Goal: Task Accomplishment & Management: Use online tool/utility

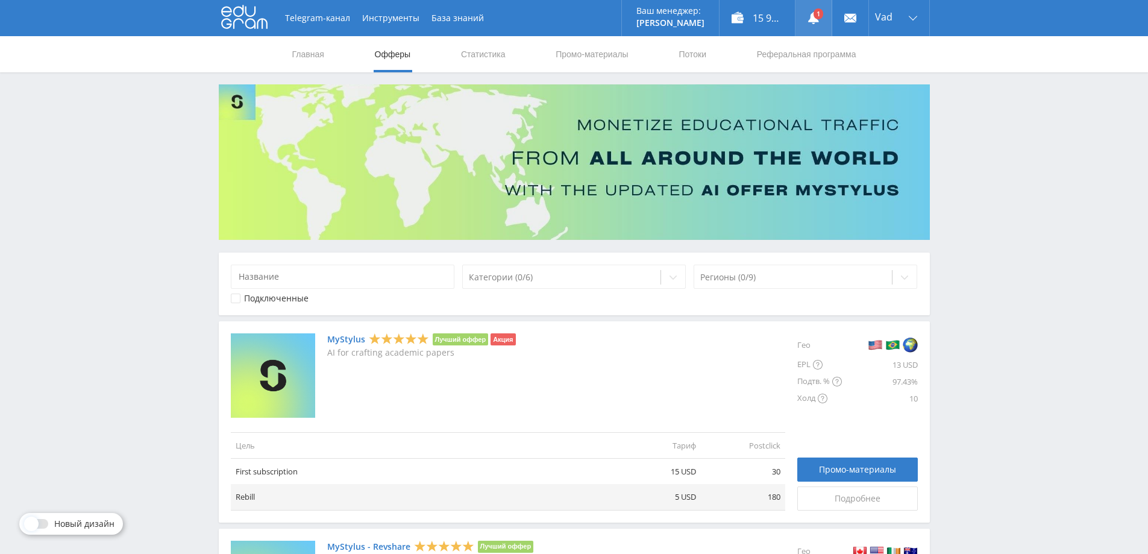
click at [819, 11] on link at bounding box center [813, 18] width 36 height 36
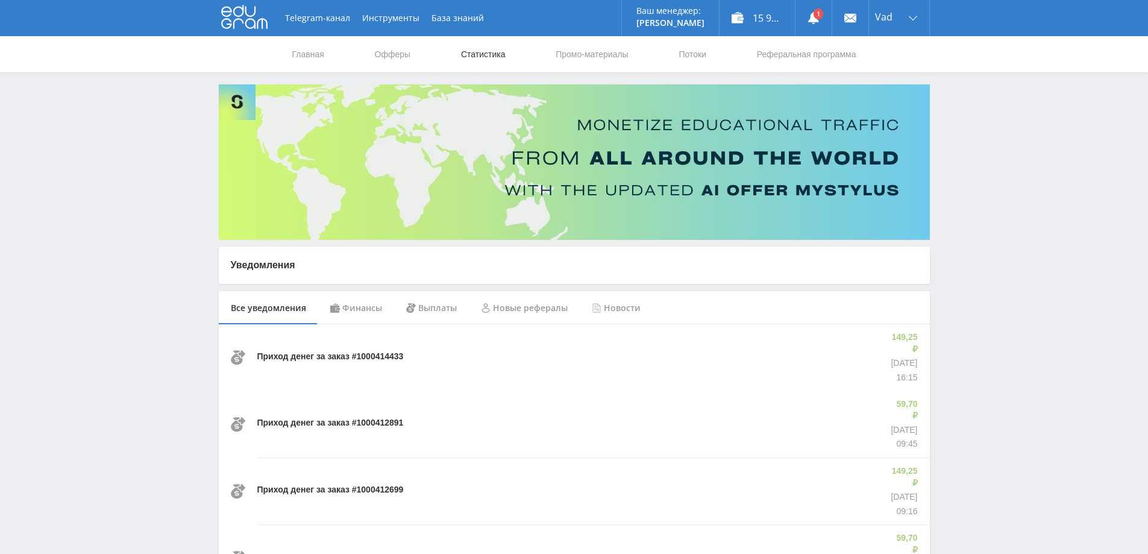
click at [494, 54] on link "Статистика" at bounding box center [483, 54] width 47 height 36
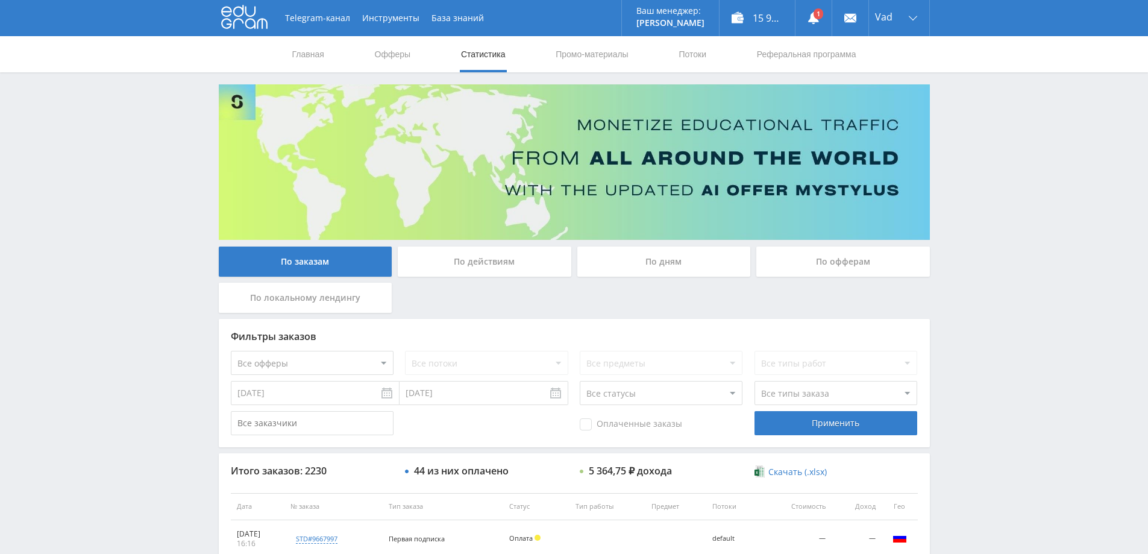
click at [656, 260] on div "По дням" at bounding box center [664, 261] width 174 height 30
click at [0, 0] on input "По дням" at bounding box center [0, 0] width 0 height 0
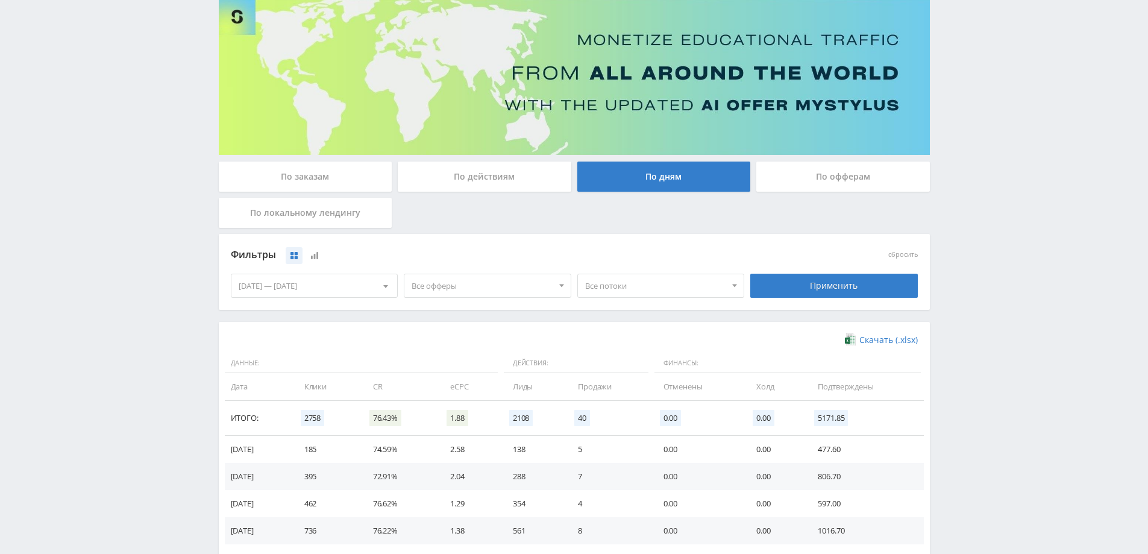
scroll to position [235, 0]
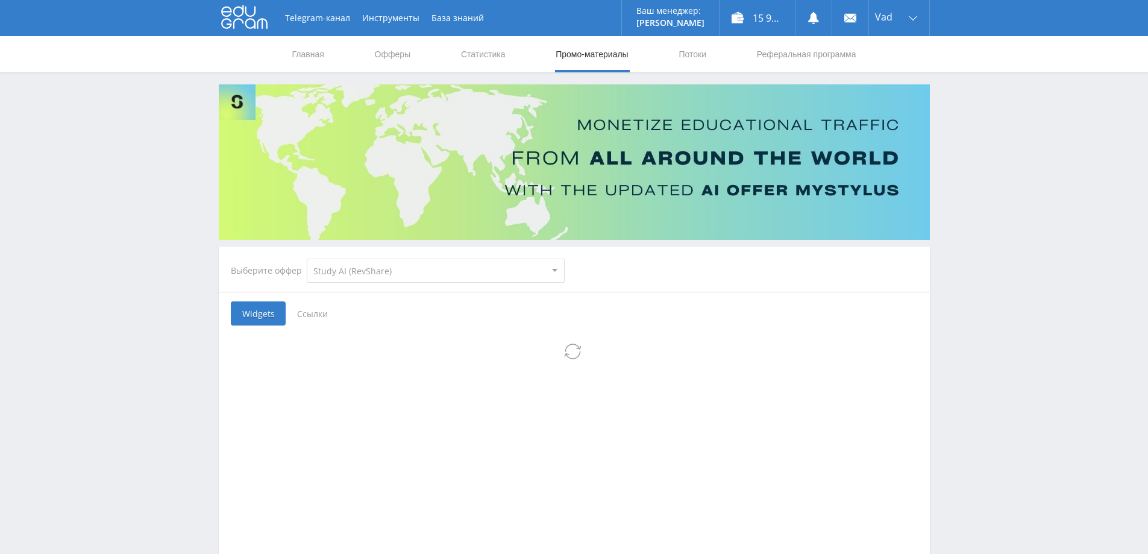
select select "376"
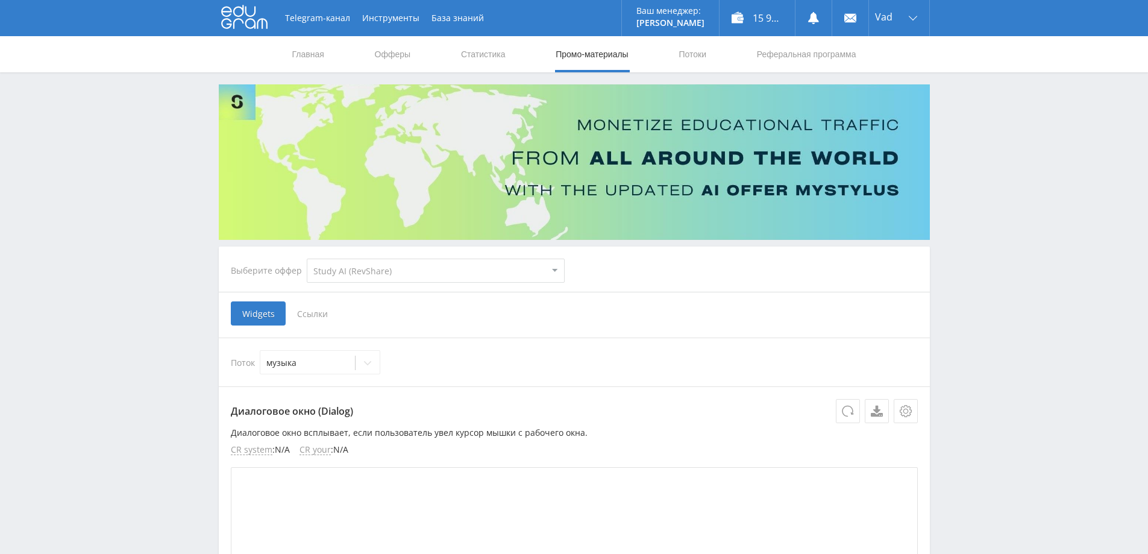
click at [385, 271] on select "MyStylus MyStylus - Revshare Кэмп Studybay Автор24 Studybay [GEOGRAPHIC_DATA] S…" at bounding box center [436, 270] width 258 height 24
click at [307, 258] on select "MyStylus MyStylus - Revshare Кэмп Studybay Автор24 Studybay Brazil Study AI (Re…" at bounding box center [436, 270] width 258 height 24
click at [364, 360] on icon at bounding box center [368, 363] width 10 height 10
click at [314, 412] on div "Оживление фото" at bounding box center [320, 410] width 120 height 19
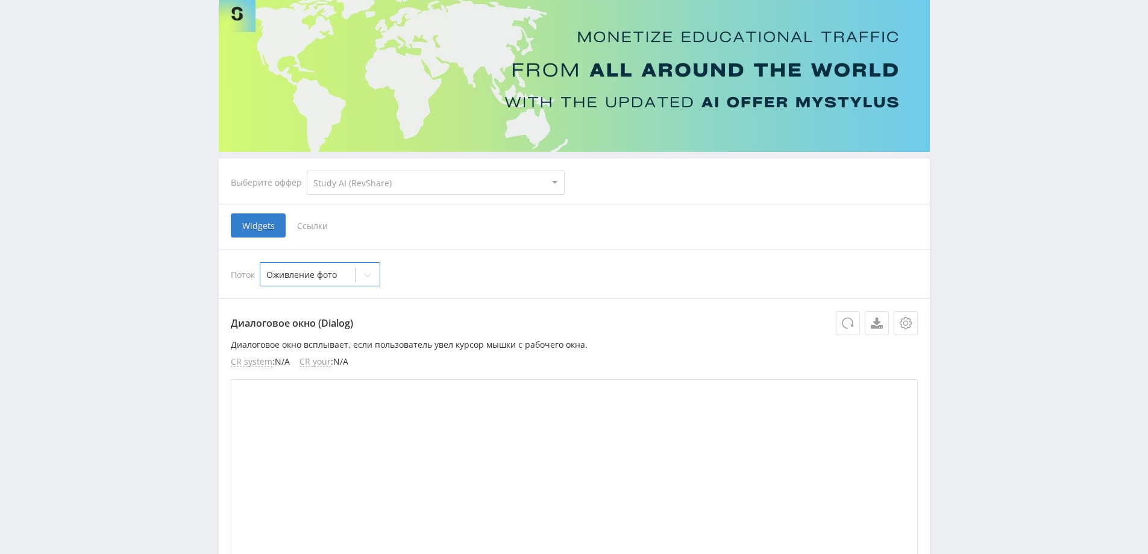
scroll to position [301, 0]
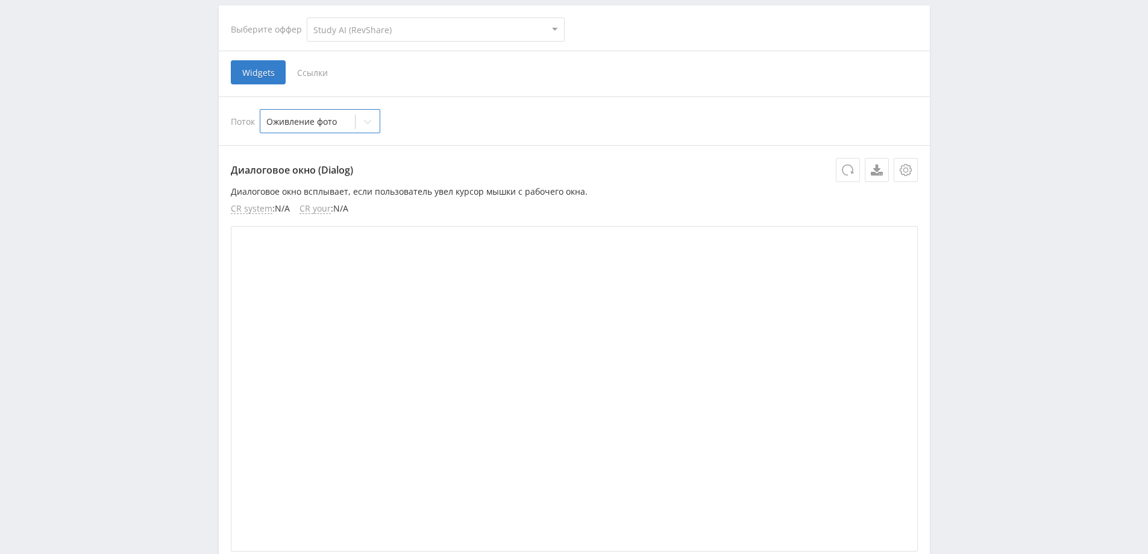
click at [304, 41] on div "Выберите оффер MyStylus MyStylus - Revshare Кэмп Studybay Автор24 Studybay Braz…" at bounding box center [397, 29] width 353 height 43
click at [305, 68] on span "Ссылки" at bounding box center [313, 72] width 54 height 24
click at [0, 0] on input "Ссылки" at bounding box center [0, 0] width 0 height 0
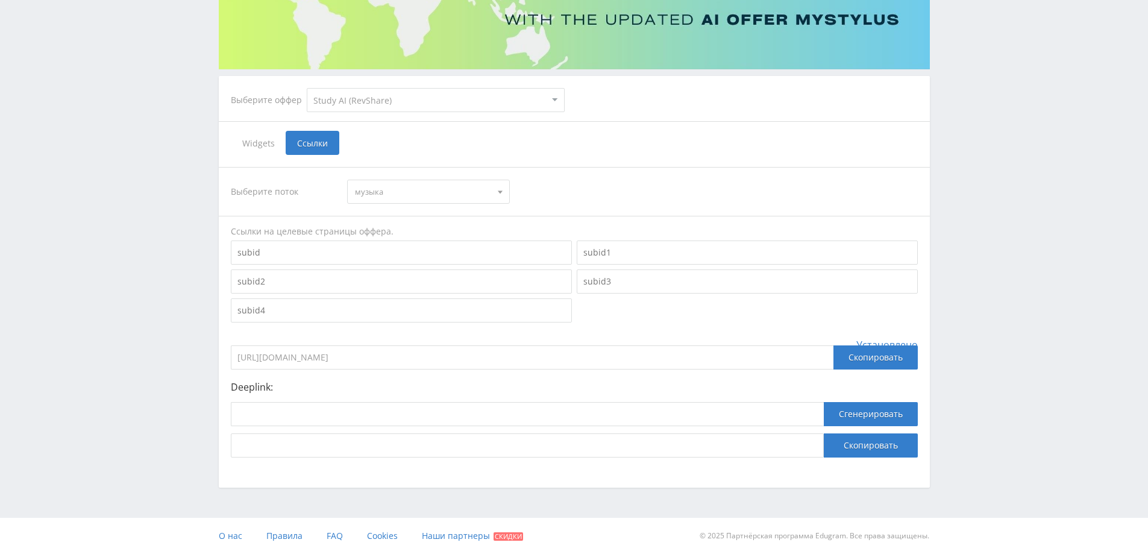
click at [383, 190] on span "музыка" at bounding box center [423, 191] width 136 height 23
click at [387, 236] on button "Оживление фото" at bounding box center [428, 230] width 161 height 17
click at [445, 358] on input "https://eduforms.org/?rid=a97caedb605de160" at bounding box center [532, 357] width 602 height 24
click at [335, 421] on input at bounding box center [527, 414] width 593 height 24
paste input "https://study24.ai/chat/google_veo3"
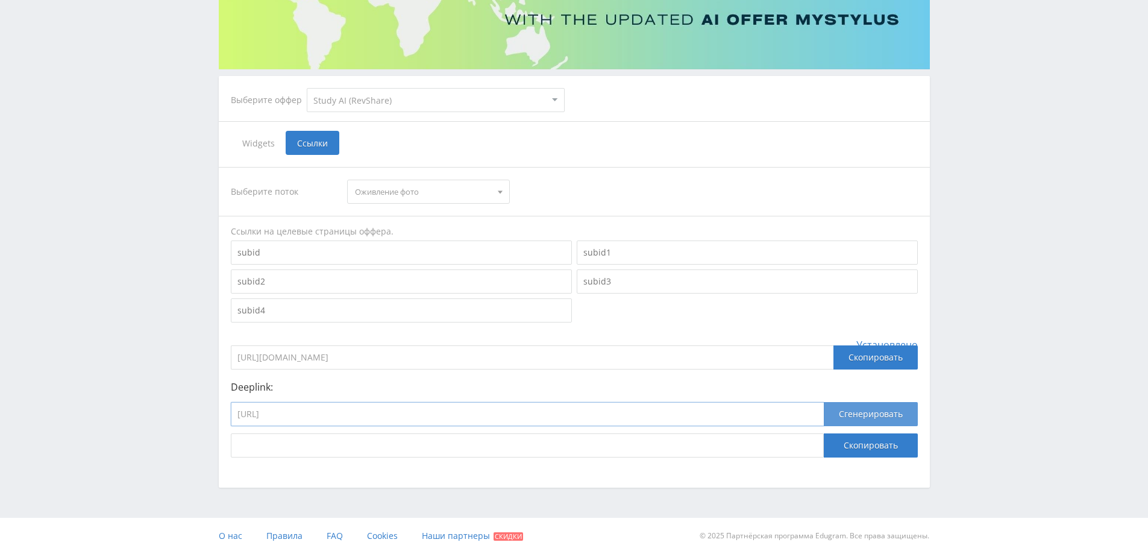
type input "https://study24.ai/chat/google_veo3"
click at [865, 413] on button "Сгенерировать" at bounding box center [871, 414] width 94 height 24
click at [870, 442] on button "Скопировать" at bounding box center [871, 445] width 94 height 24
drag, startPoint x: 422, startPoint y: 361, endPoint x: 324, endPoint y: 354, distance: 98.5
click at [324, 354] on input "https://eduforms.org/?rid=a97caedb605de160" at bounding box center [532, 357] width 602 height 24
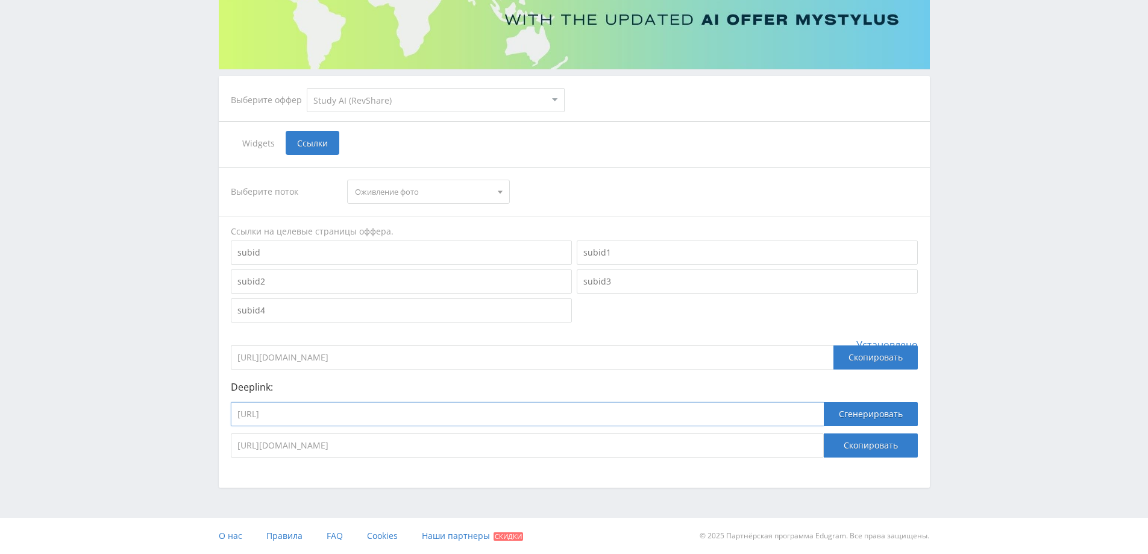
drag, startPoint x: 390, startPoint y: 405, endPoint x: 201, endPoint y: 407, distance: 189.8
click at [201, 407] on div "Telegram-канал Инструменты База знаний Ваш менеджер: Alex Alex Online @edugram_…" at bounding box center [574, 191] width 1148 height 724
paste input "eduforms.org/?rid=a97caedb605de160"
drag, startPoint x: 443, startPoint y: 419, endPoint x: 104, endPoint y: 412, distance: 339.3
click at [104, 412] on div "Telegram-канал Инструменты База знаний Ваш менеджер: Alex Alex Online @edugram_…" at bounding box center [574, 191] width 1148 height 724
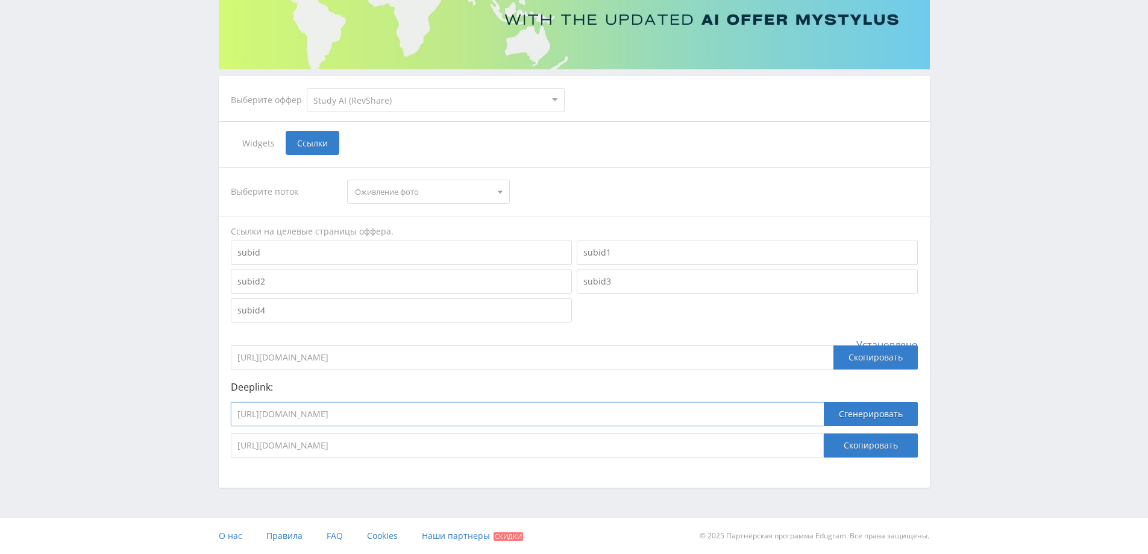
paste input "study24.ai/chat/animating_image"
type input "https://study24.ai/chat/animating_image"
click at [890, 417] on button "Сгенерировать" at bounding box center [871, 414] width 94 height 24
click at [874, 451] on button "Скопировать" at bounding box center [871, 445] width 94 height 24
